Goal: Information Seeking & Learning: Understand process/instructions

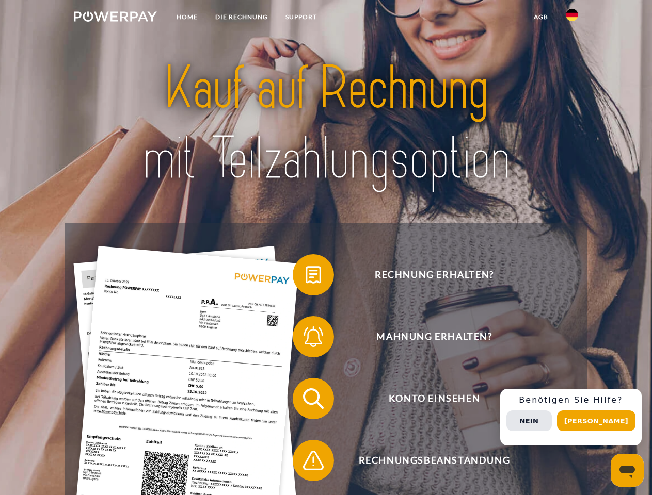
click at [115, 18] on img at bounding box center [115, 16] width 83 height 10
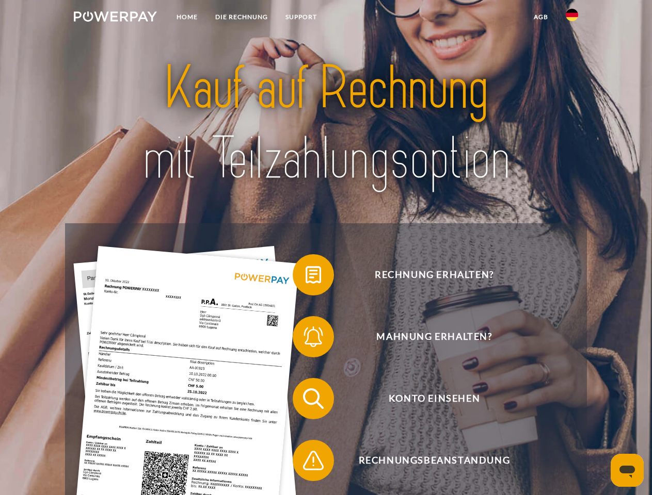
click at [572, 18] on img at bounding box center [571, 15] width 12 height 12
click at [540, 17] on link "agb" at bounding box center [541, 17] width 32 height 19
click at [305, 277] on span at bounding box center [298, 275] width 52 height 52
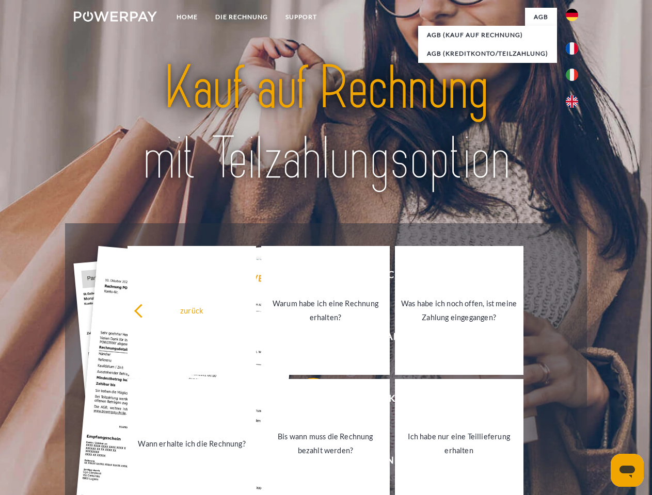
click at [305, 401] on link "Bis wann muss die Rechnung bezahlt werden?" at bounding box center [325, 443] width 128 height 129
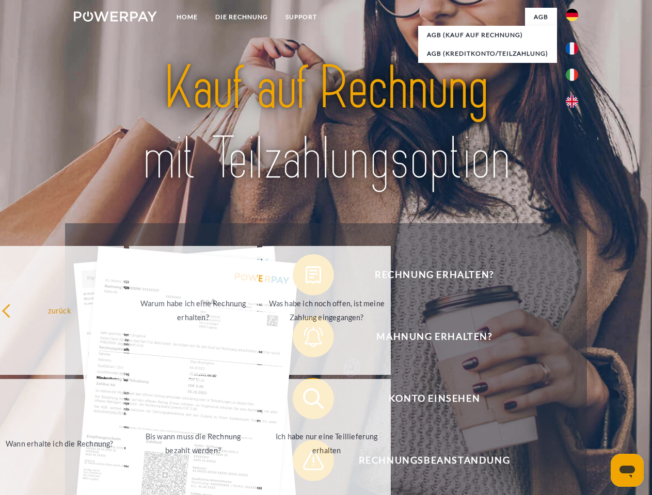
click at [305, 463] on span at bounding box center [298, 461] width 52 height 52
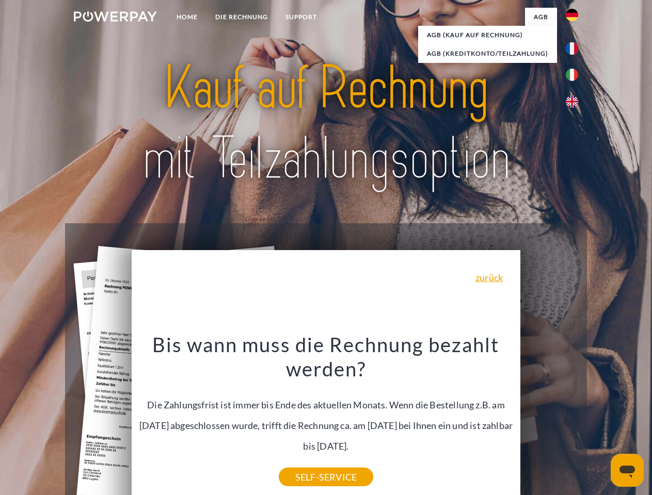
click at [574, 417] on div "Rechnung erhalten? Mahnung erhalten? Konto einsehen" at bounding box center [325, 429] width 521 height 413
click at [549, 419] on span "Konto einsehen" at bounding box center [433, 398] width 253 height 41
click at [599, 421] on header "Home DIE RECHNUNG SUPPORT" at bounding box center [326, 356] width 652 height 712
